Goal: Information Seeking & Learning: Learn about a topic

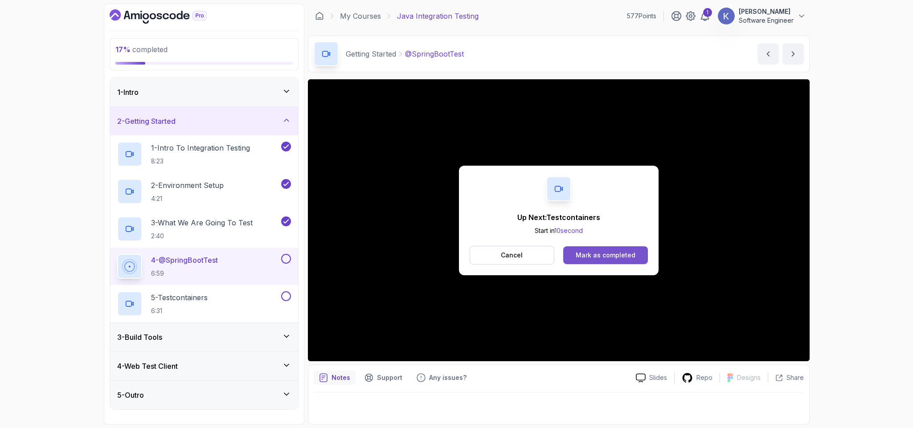
click at [616, 254] on div "Mark as completed" at bounding box center [606, 255] width 60 height 9
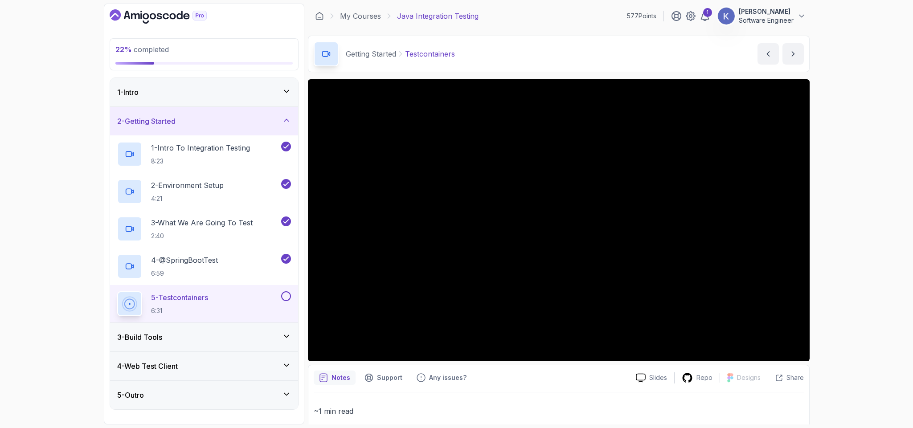
click at [216, 337] on div "3 - Build Tools" at bounding box center [204, 337] width 174 height 11
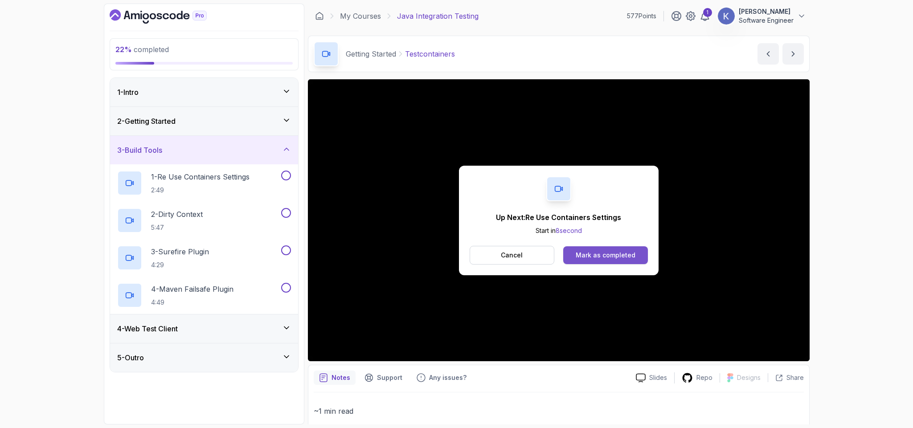
click at [615, 255] on div "Mark as completed" at bounding box center [606, 255] width 60 height 9
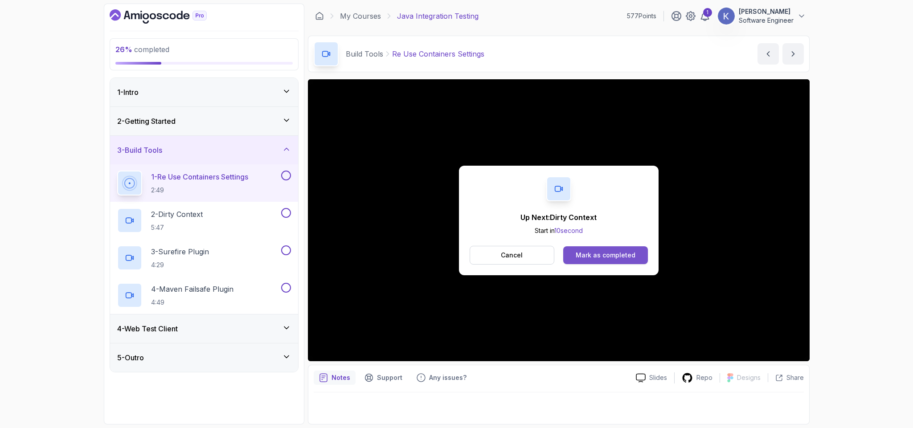
click at [597, 253] on div "Mark as completed" at bounding box center [606, 255] width 60 height 9
